Goal: Connect with others: Connect with other users

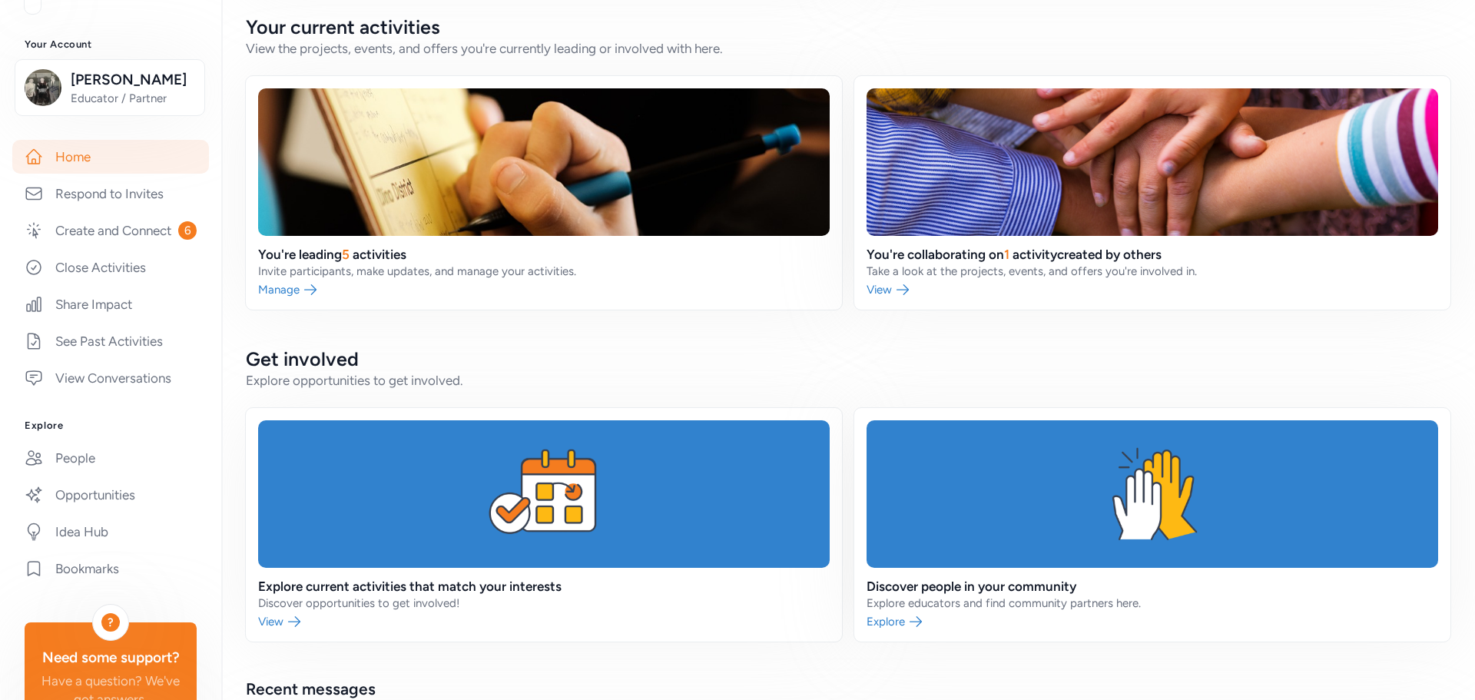
scroll to position [247, 0]
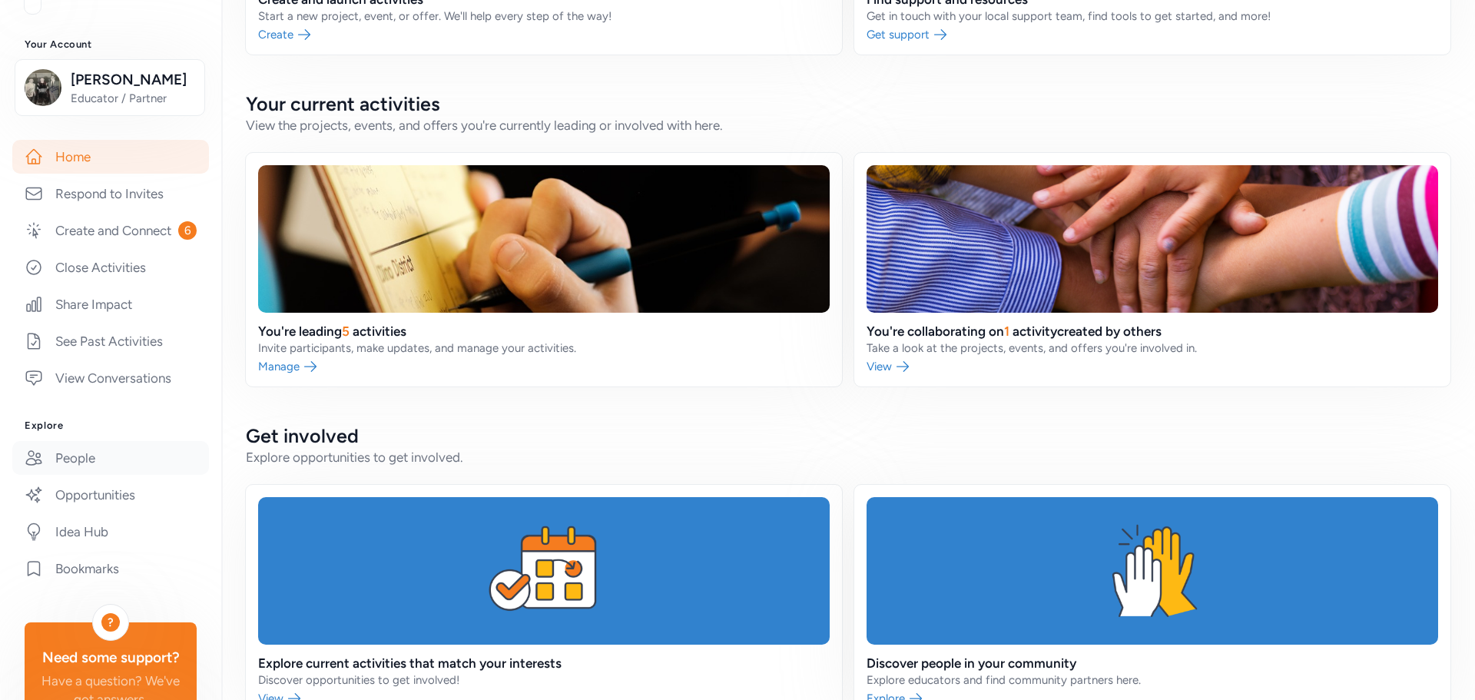
click at [69, 473] on link "People" at bounding box center [110, 458] width 197 height 34
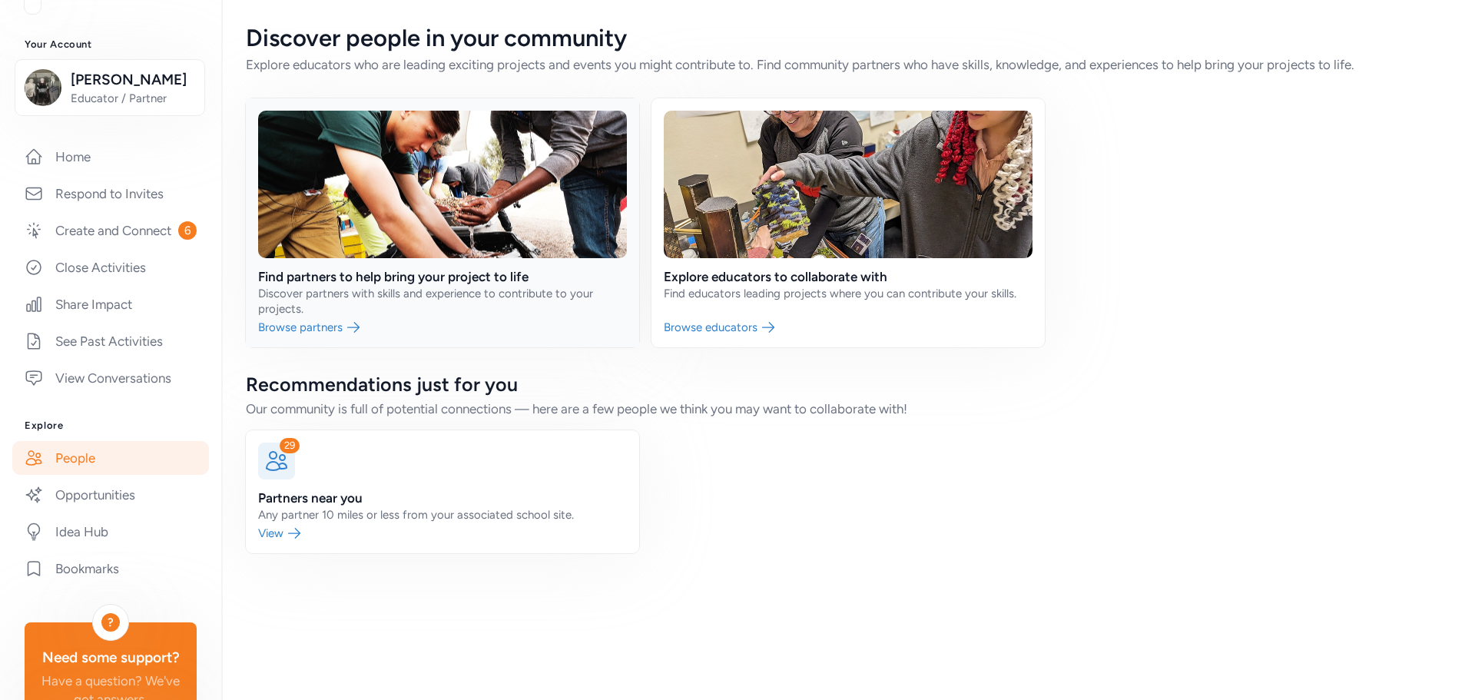
click at [337, 275] on link at bounding box center [442, 222] width 393 height 249
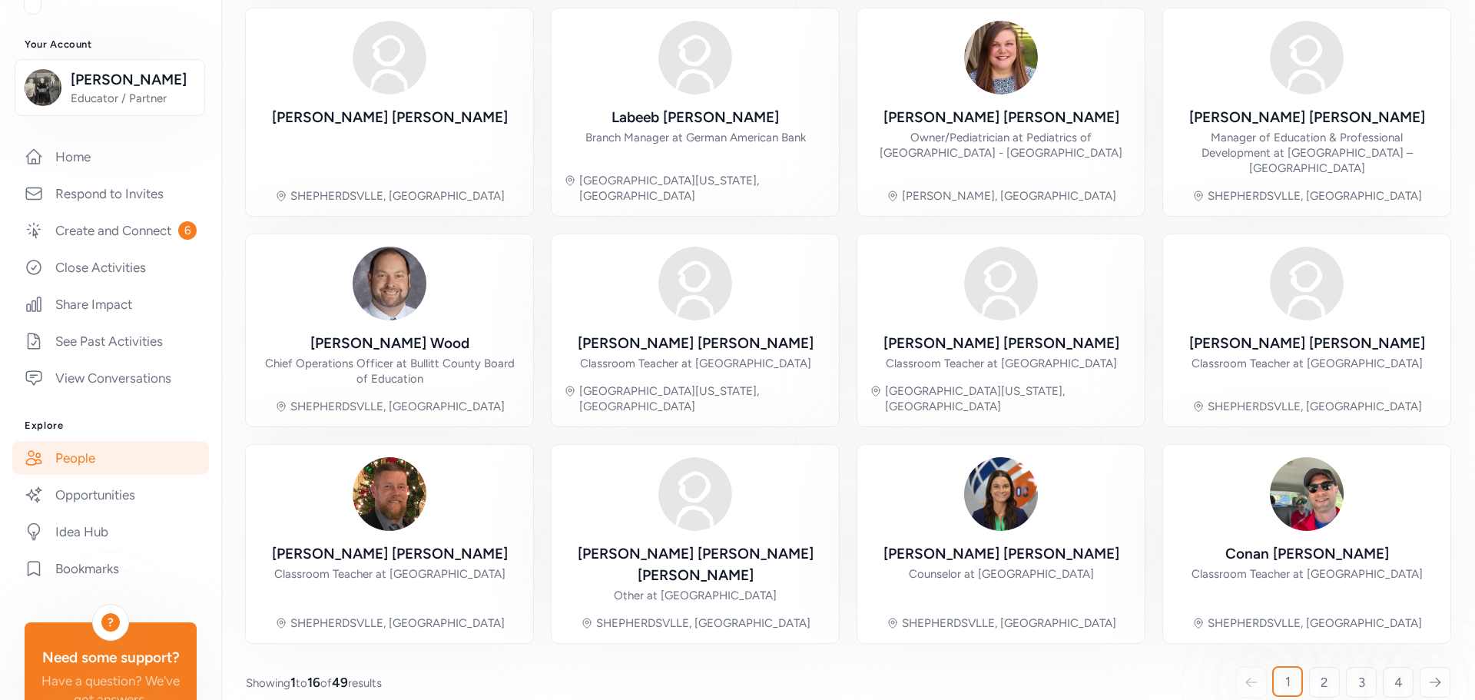
scroll to position [32, 0]
